Goal: Navigation & Orientation: Find specific page/section

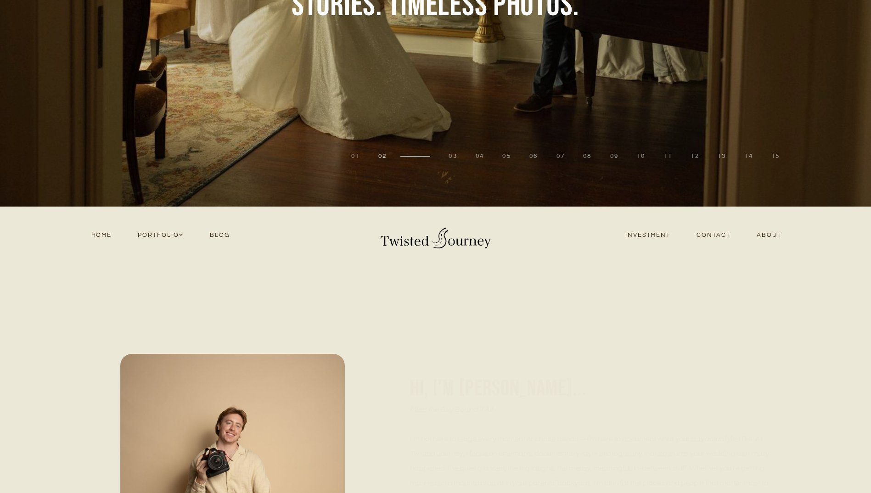
scroll to position [230, 0]
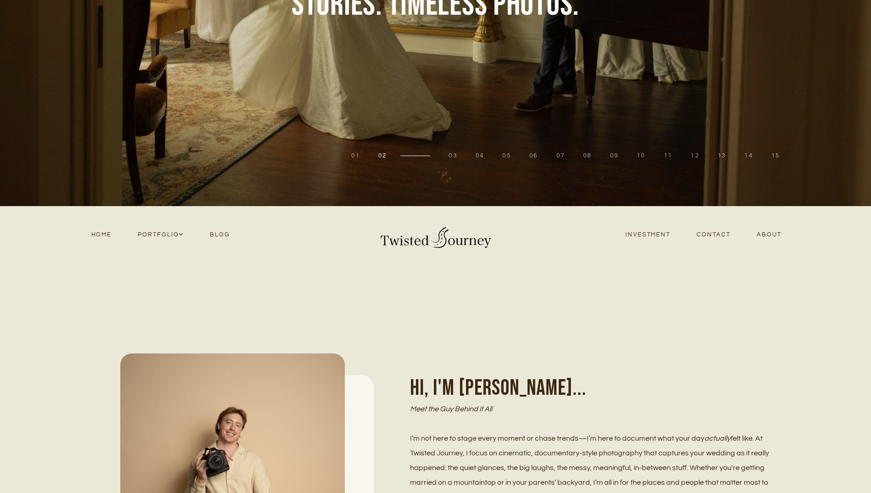
click at [658, 236] on link "Investment" at bounding box center [647, 235] width 71 height 12
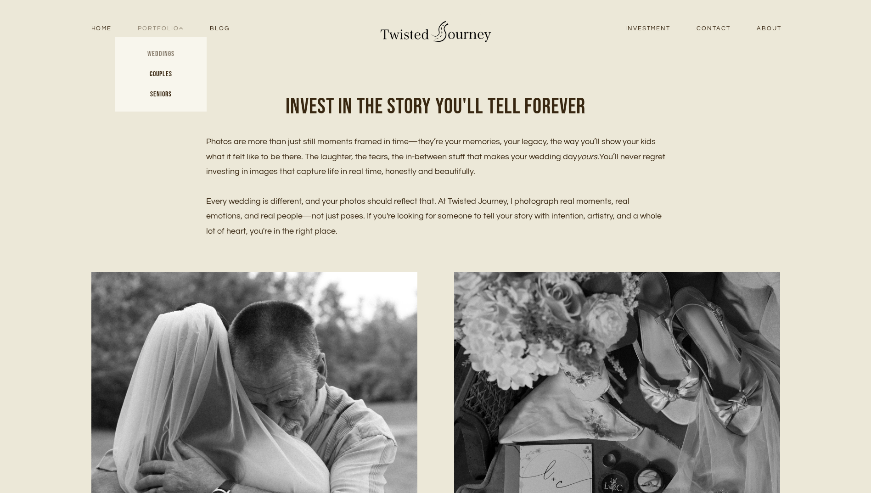
click at [168, 51] on link "Weddings" at bounding box center [161, 54] width 92 height 20
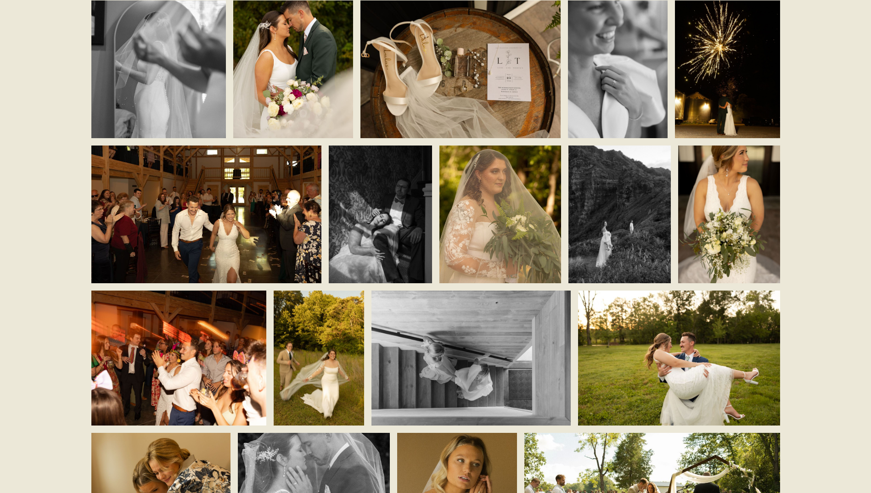
scroll to position [2112, 0]
